Goal: Task Accomplishment & Management: Manage account settings

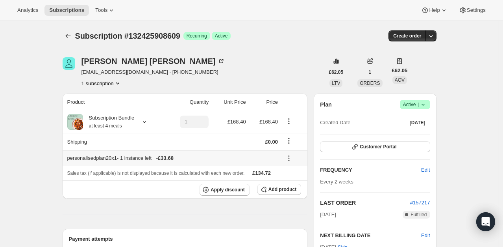
click at [288, 160] on icon at bounding box center [289, 158] width 8 height 8
click at [293, 170] on span "Edit" at bounding box center [290, 173] width 9 height 6
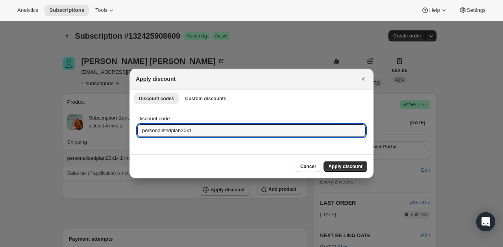
drag, startPoint x: 161, startPoint y: 130, endPoint x: 87, endPoint y: 126, distance: 74.1
paste input "FD30X2"
type input "FD30X2"
click at [344, 166] on span "Apply discount" at bounding box center [346, 166] width 34 height 6
